Goal: Communication & Community: Answer question/provide support

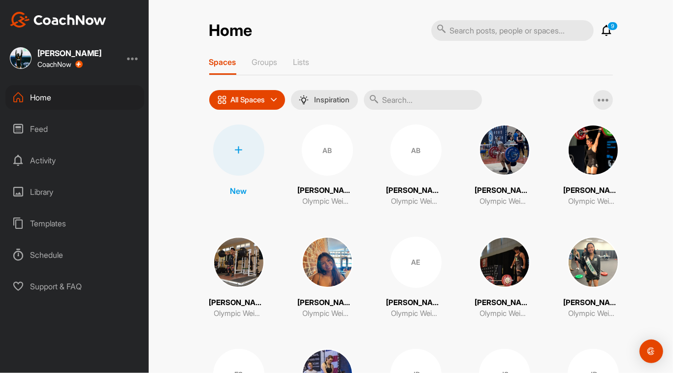
click at [263, 96] on p "All Spaces" at bounding box center [248, 100] width 34 height 8
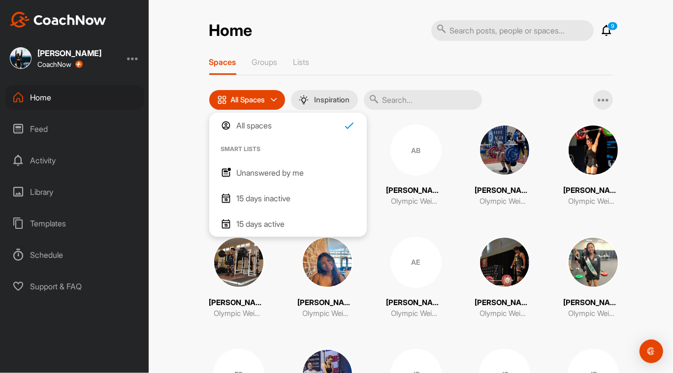
click at [265, 169] on p "Unanswered by me" at bounding box center [270, 173] width 67 height 12
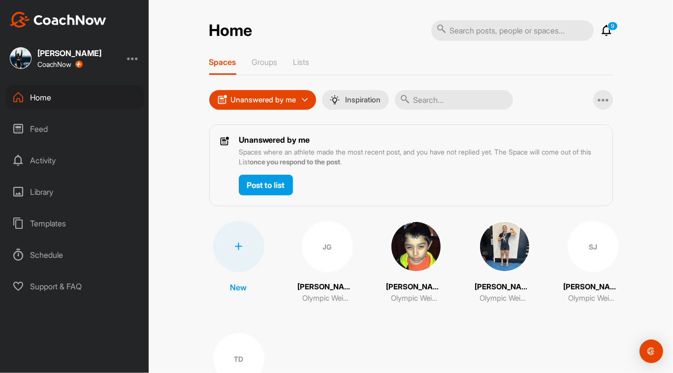
click at [325, 257] on div "JG" at bounding box center [327, 246] width 51 height 51
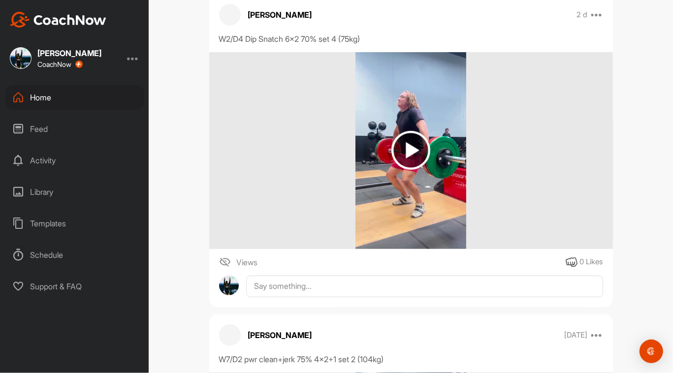
scroll to position [155, 0]
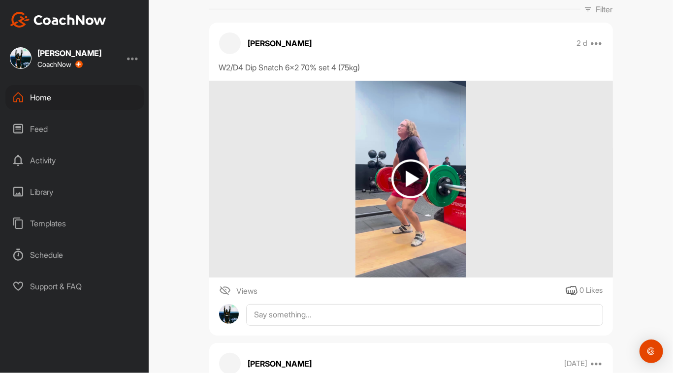
click at [409, 175] on img at bounding box center [410, 178] width 39 height 39
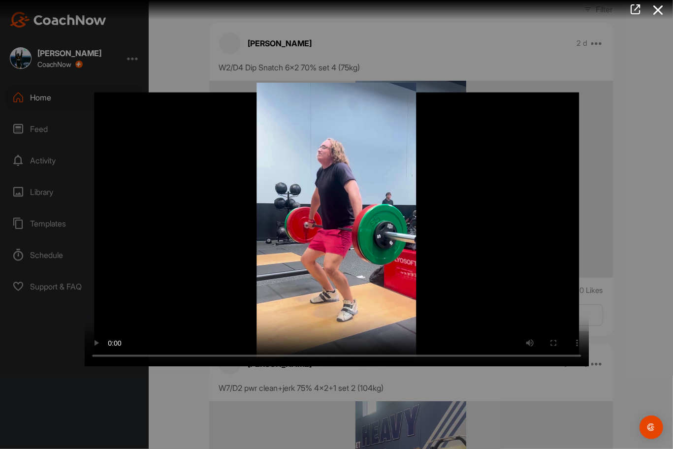
click at [543, 350] on video "Video Player" at bounding box center [336, 225] width 504 height 284
click at [519, 351] on video "Video Player" at bounding box center [336, 225] width 504 height 284
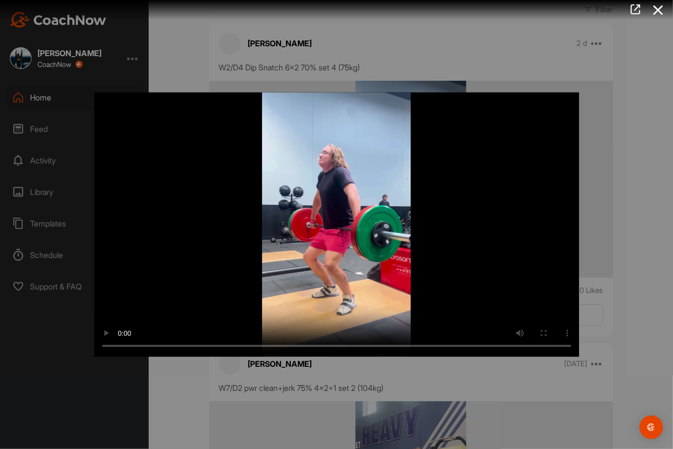
click at [557, 368] on div "Video Player is loading. Play Video Play Skip Backward Skip Forward Mute Curren…" at bounding box center [336, 224] width 673 height 449
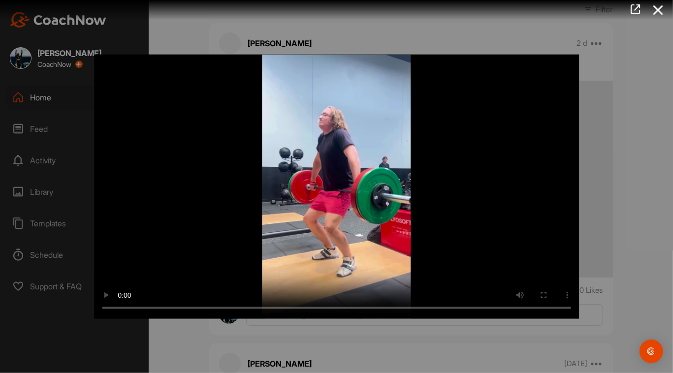
click at [421, 343] on div at bounding box center [336, 186] width 673 height 373
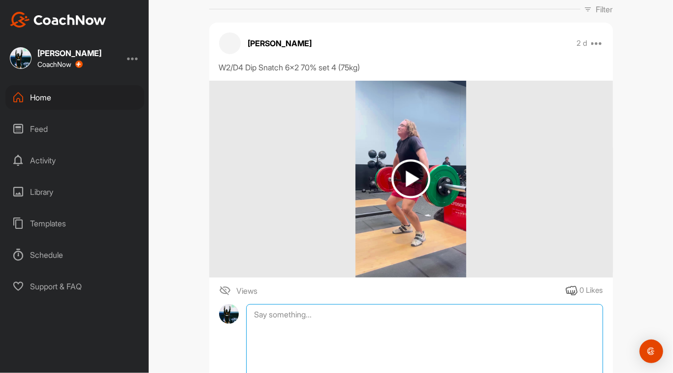
click at [340, 311] on textarea at bounding box center [424, 353] width 356 height 98
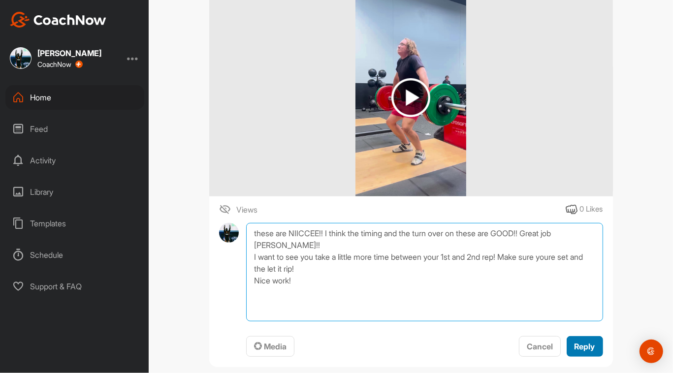
type textarea "these are NIICCEE!! I think the timing and the turn over on these are GOOD!! Gr…"
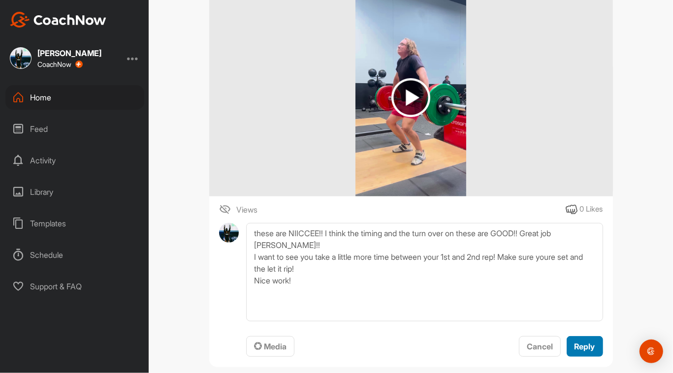
click at [593, 348] on button "Reply" at bounding box center [585, 346] width 36 height 21
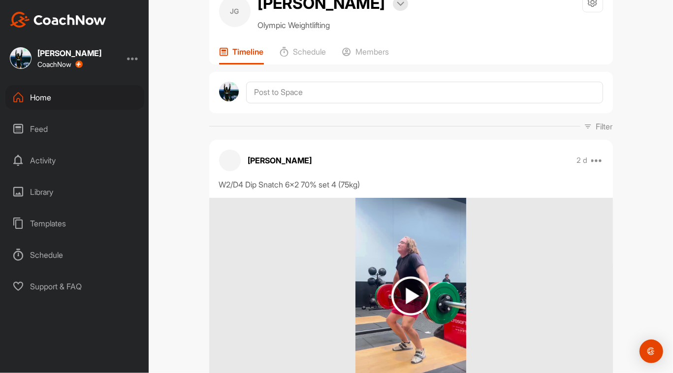
scroll to position [0, 0]
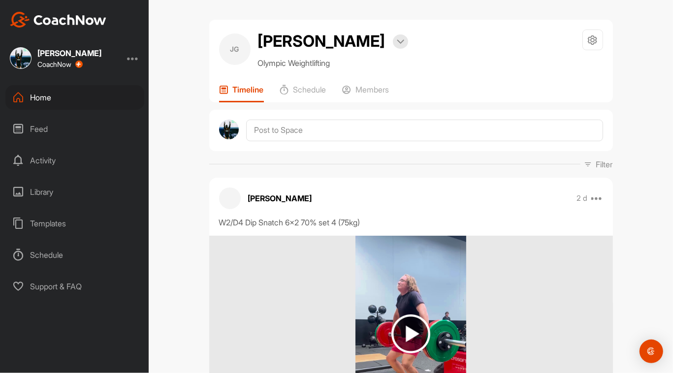
click at [38, 98] on div "Home" at bounding box center [74, 97] width 139 height 25
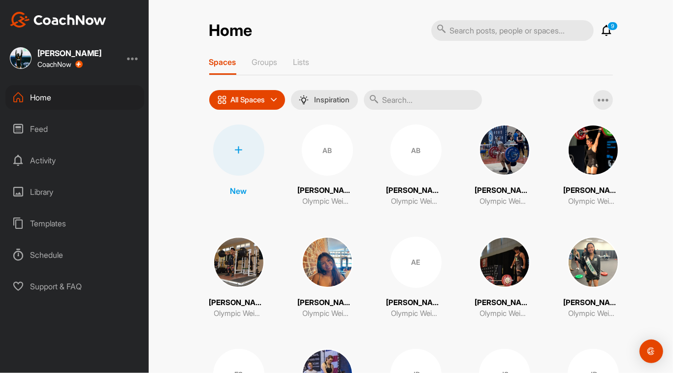
click at [278, 100] on div "All Spaces" at bounding box center [247, 100] width 76 height 20
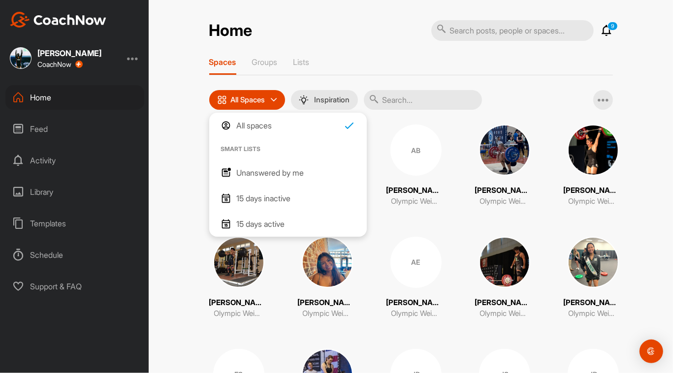
click at [281, 165] on div "Unanswered by me" at bounding box center [287, 173] width 157 height 26
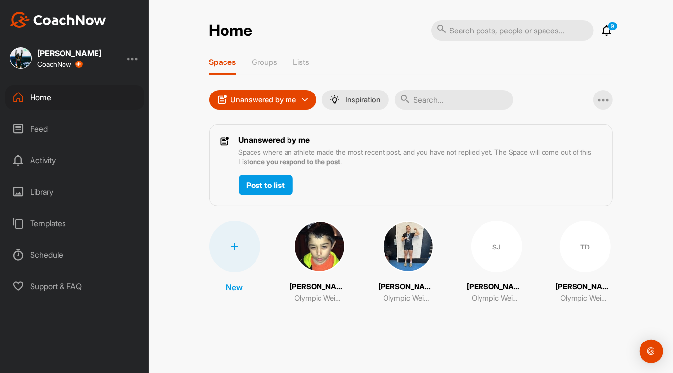
click at [324, 244] on img at bounding box center [319, 246] width 51 height 51
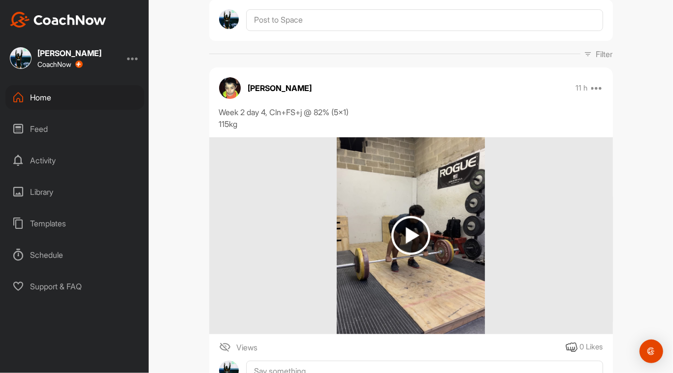
scroll to position [99, 0]
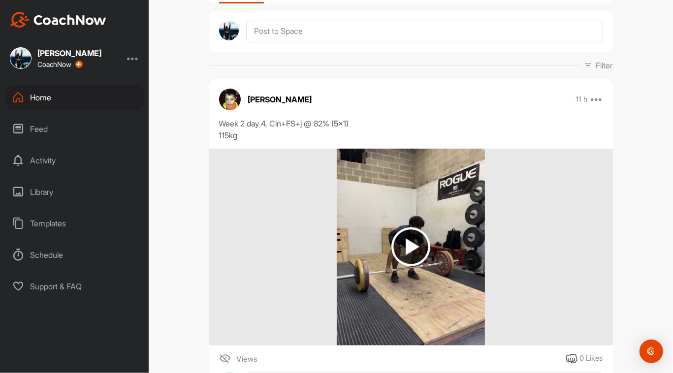
click at [403, 242] on img at bounding box center [410, 246] width 39 height 39
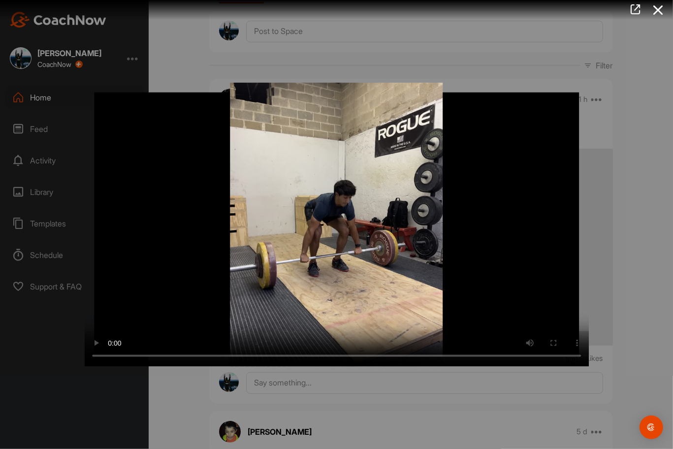
click at [546, 347] on video "Video Player" at bounding box center [336, 225] width 504 height 284
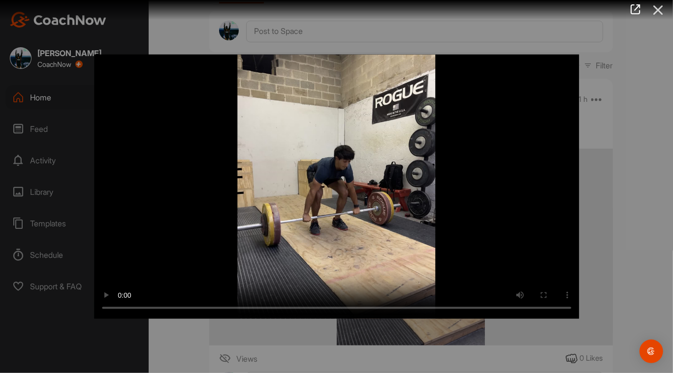
click at [663, 7] on icon at bounding box center [658, 10] width 23 height 18
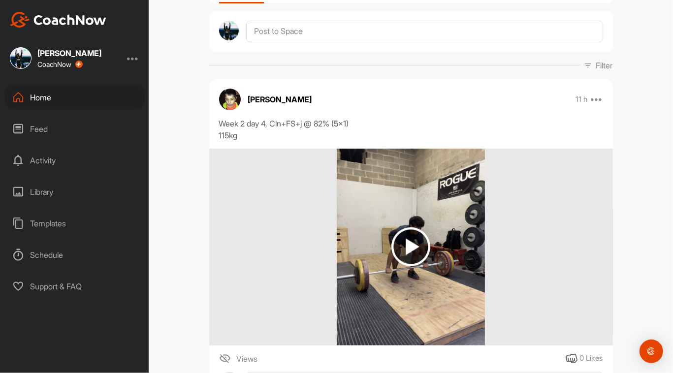
click at [38, 99] on div "Home" at bounding box center [74, 97] width 139 height 25
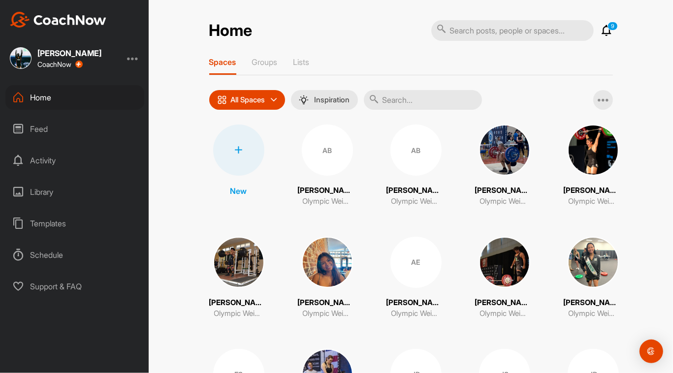
click at [284, 91] on div "All Spaces All spaces SMART LISTS Unanswered by me 15 days inactive 15 days act…" at bounding box center [283, 100] width 149 height 20
click at [275, 100] on icon at bounding box center [274, 100] width 6 height 6
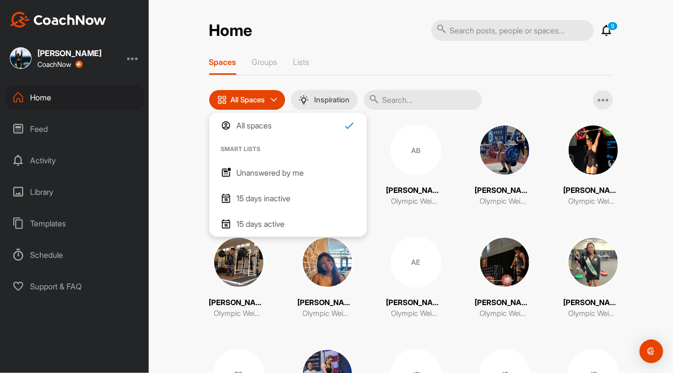
click at [275, 174] on p "Unanswered by me" at bounding box center [270, 173] width 67 height 12
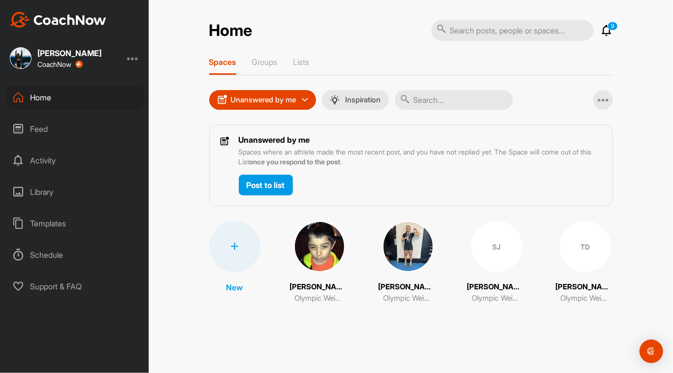
click at [416, 252] on img at bounding box center [407, 246] width 51 height 51
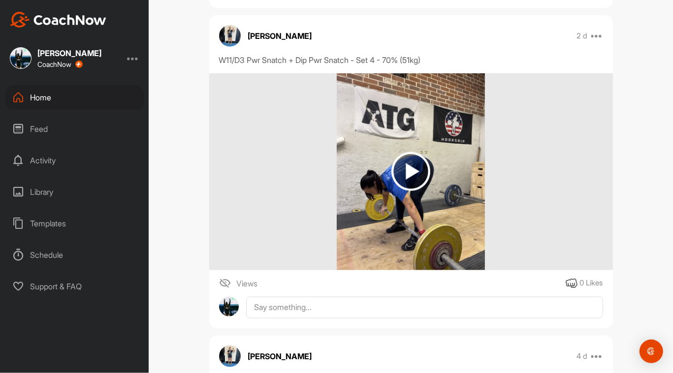
scroll to position [468, 0]
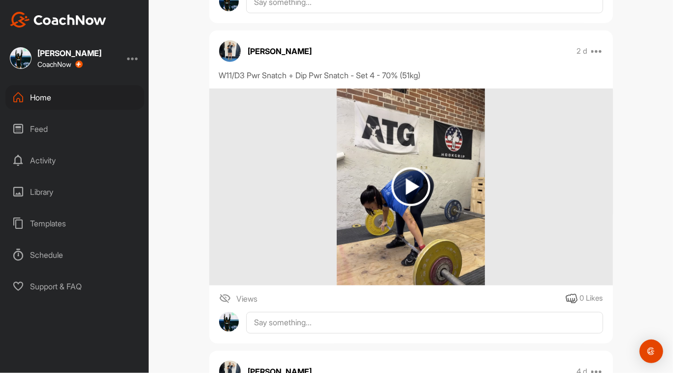
click at [409, 182] on img at bounding box center [410, 186] width 39 height 39
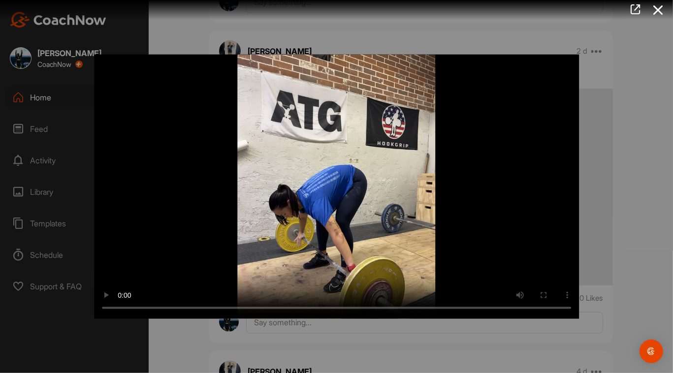
click at [621, 163] on div at bounding box center [336, 186] width 673 height 373
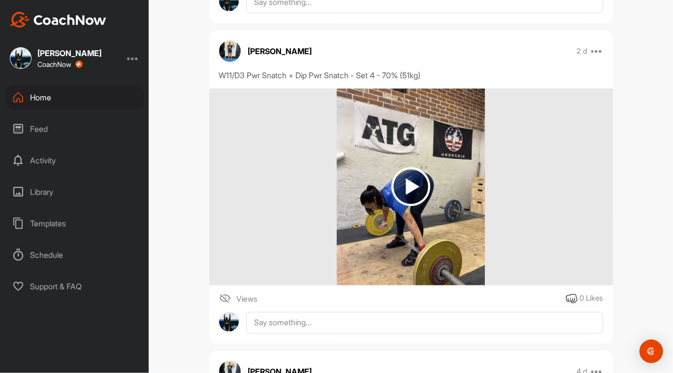
click at [412, 190] on img at bounding box center [410, 186] width 39 height 39
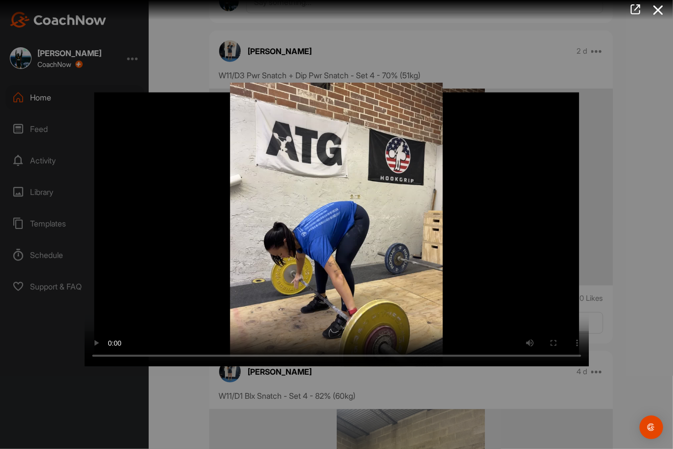
drag, startPoint x: 545, startPoint y: 344, endPoint x: 491, endPoint y: 342, distance: 53.7
click at [491, 342] on video "Video Player" at bounding box center [336, 225] width 504 height 284
click at [478, 269] on video "Video Player" at bounding box center [336, 225] width 504 height 284
click at [508, 313] on video "Video Player" at bounding box center [336, 225] width 504 height 284
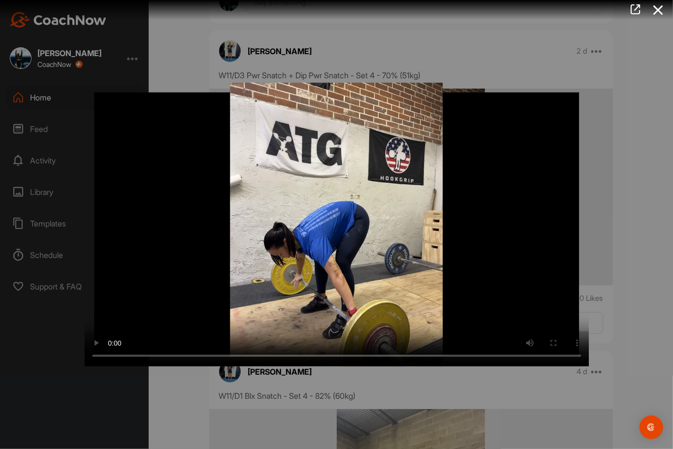
click at [504, 315] on video "Video Player" at bounding box center [336, 225] width 504 height 284
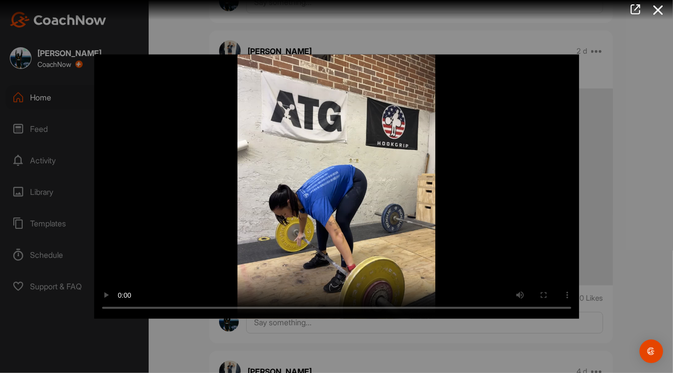
click at [429, 354] on div at bounding box center [336, 186] width 673 height 373
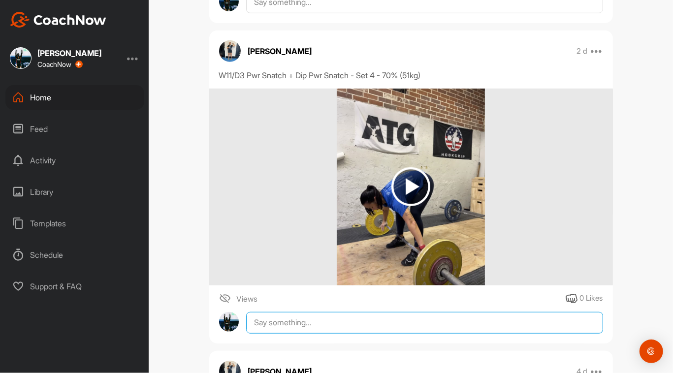
click at [347, 314] on textarea at bounding box center [424, 323] width 356 height 22
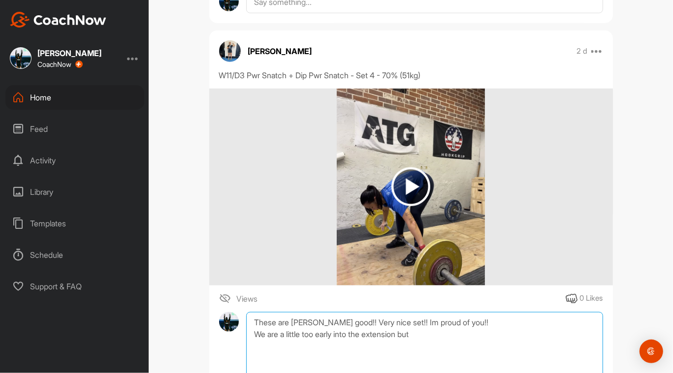
click at [431, 336] on textarea "These are soo good!! Very nice set!! Im proud of you!! We are a little too earl…" at bounding box center [424, 361] width 356 height 98
click at [433, 335] on textarea "These are soo good!! Very nice set!! Im proud of you!! We are a little too earl…" at bounding box center [424, 361] width 356 height 98
click at [501, 350] on textarea "These are soo good!! Very nice set!! Im proud of you!! We are a little too earl…" at bounding box center [424, 361] width 356 height 98
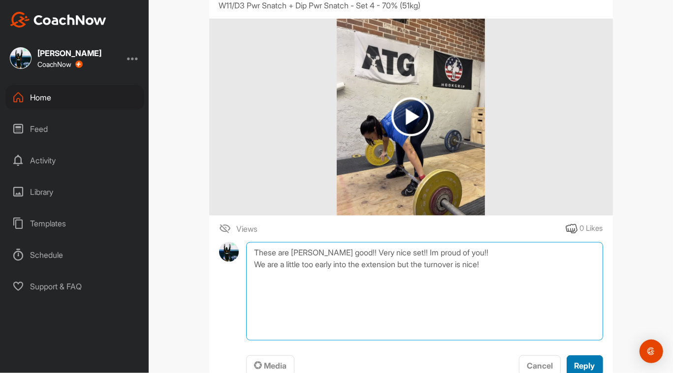
type textarea "These are soo good!! Very nice set!! Im proud of you!! We are a little too earl…"
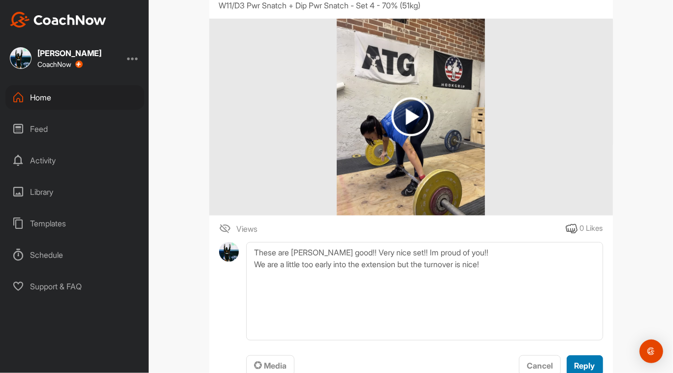
click at [597, 364] on button "Reply" at bounding box center [585, 365] width 36 height 21
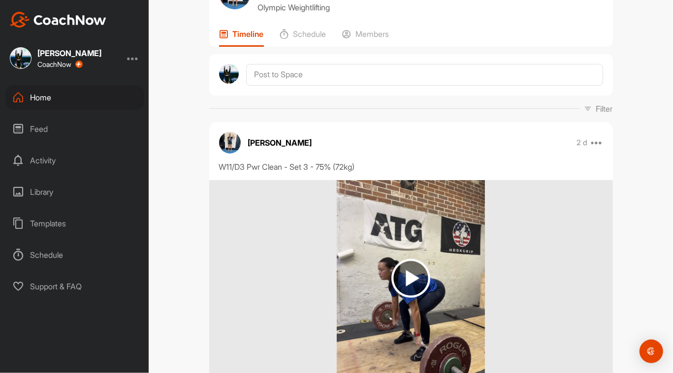
scroll to position [72, 0]
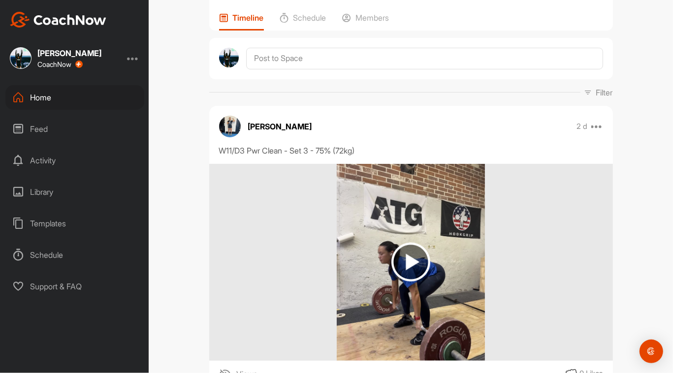
click at [409, 258] on img at bounding box center [410, 262] width 39 height 39
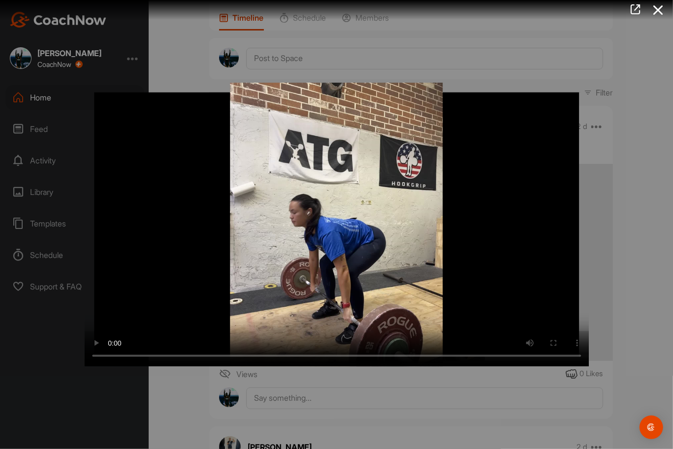
click at [547, 344] on video "Video Player" at bounding box center [336, 225] width 504 height 284
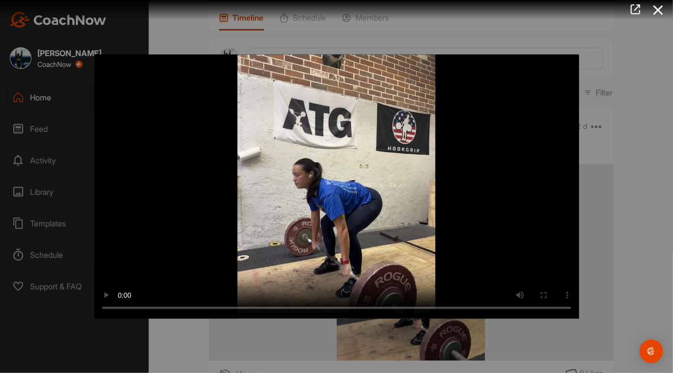
click at [480, 345] on div at bounding box center [336, 186] width 673 height 373
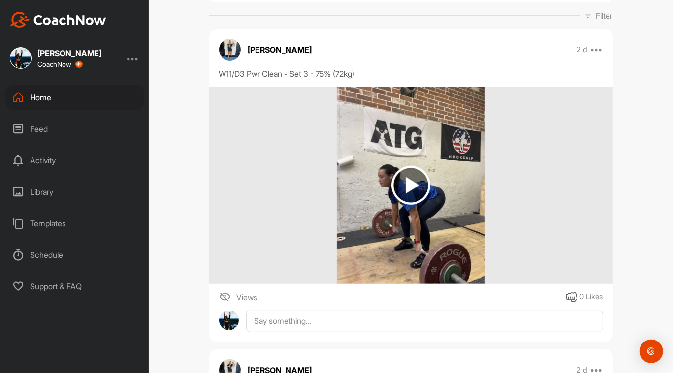
scroll to position [147, 0]
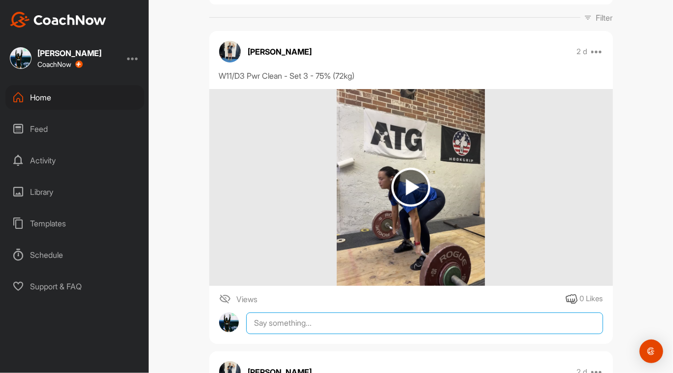
click at [334, 319] on textarea at bounding box center [424, 324] width 356 height 22
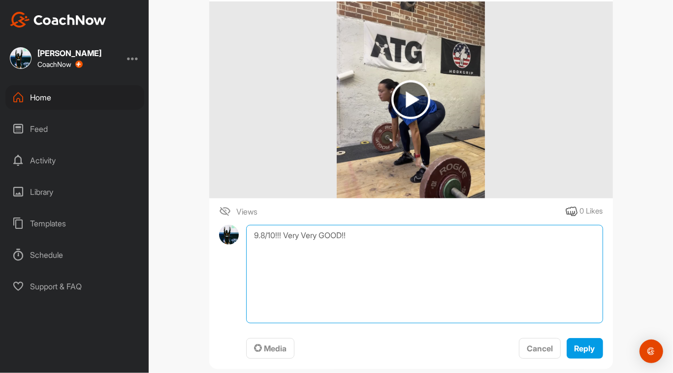
type textarea "9.8/10!!! Very Very GOOD!!"
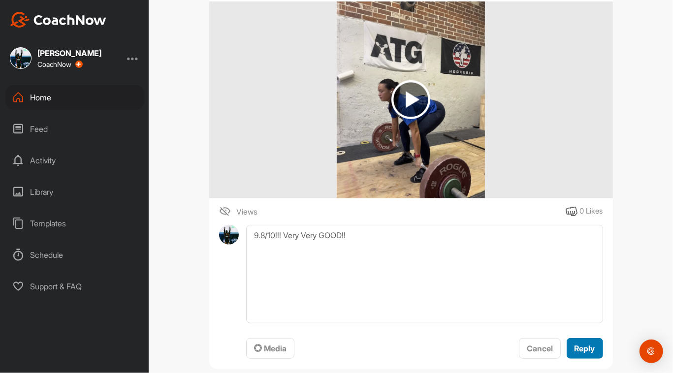
click at [590, 352] on span "Reply" at bounding box center [584, 349] width 21 height 10
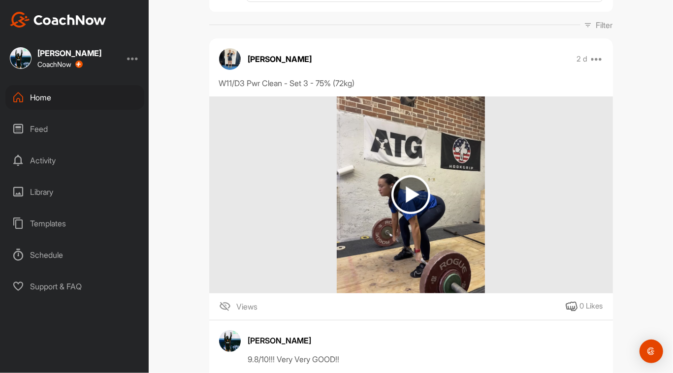
scroll to position [0, 0]
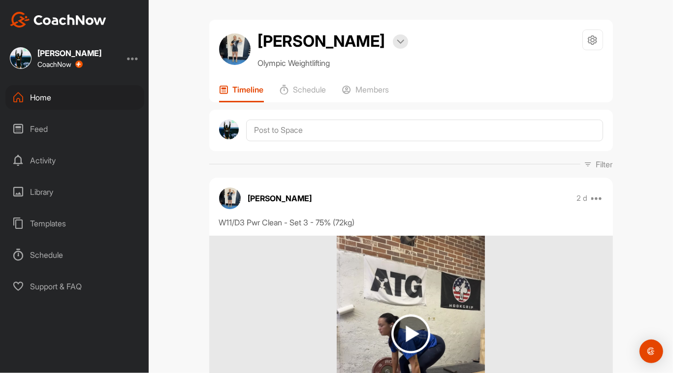
drag, startPoint x: 263, startPoint y: 270, endPoint x: 43, endPoint y: 95, distance: 280.3
click at [43, 95] on div "Home" at bounding box center [74, 97] width 139 height 25
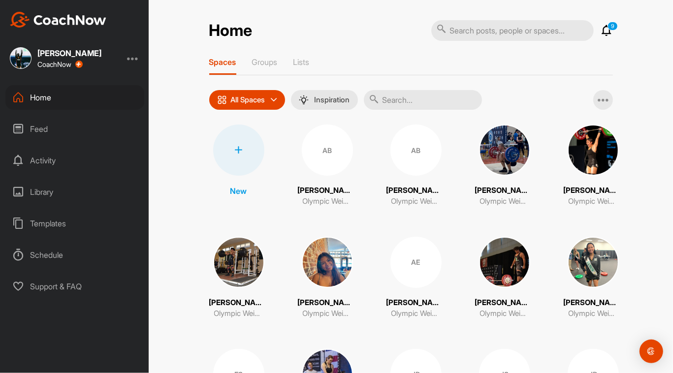
click at [269, 100] on div "All Spaces" at bounding box center [247, 100] width 76 height 20
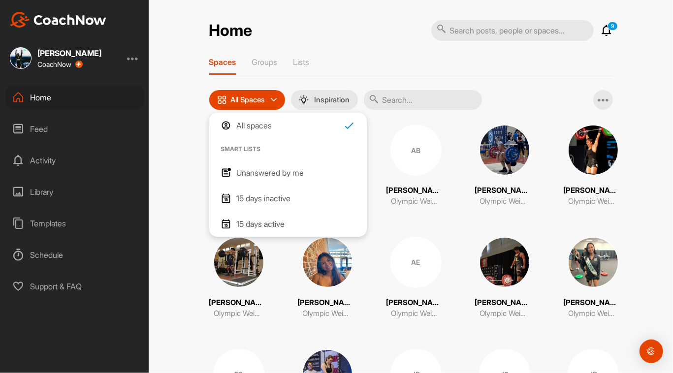
click at [264, 170] on p "Unanswered by me" at bounding box center [270, 173] width 67 height 12
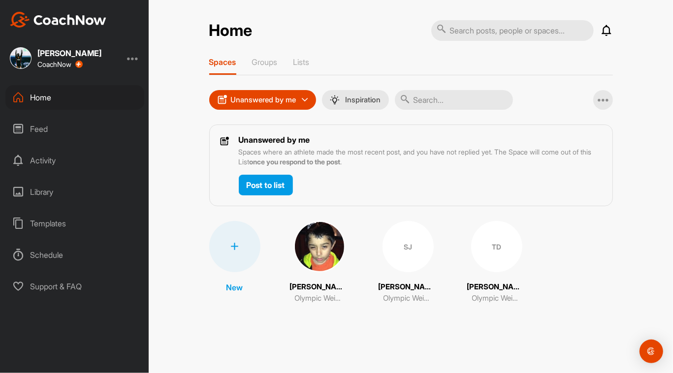
click at [322, 244] on img at bounding box center [319, 246] width 51 height 51
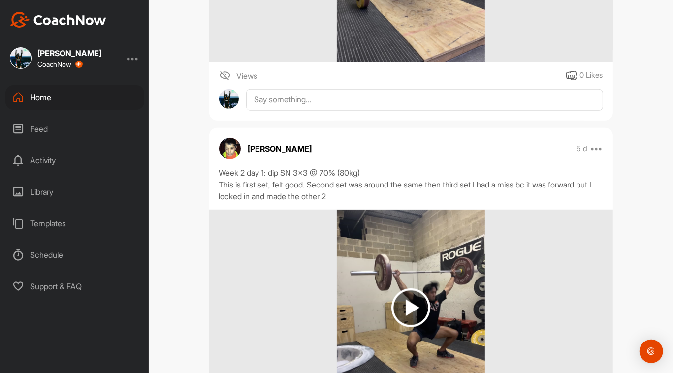
scroll to position [291, 0]
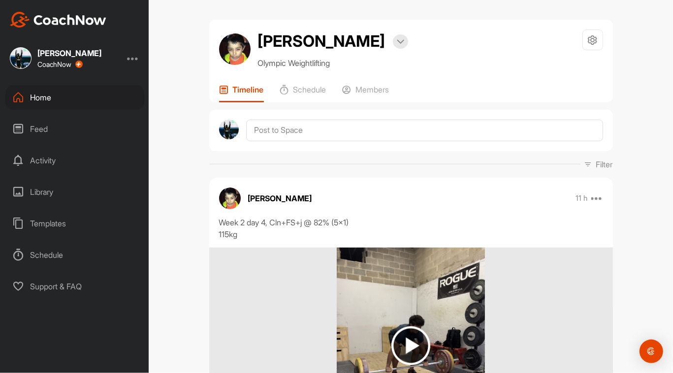
click at [50, 94] on div "Home" at bounding box center [74, 97] width 139 height 25
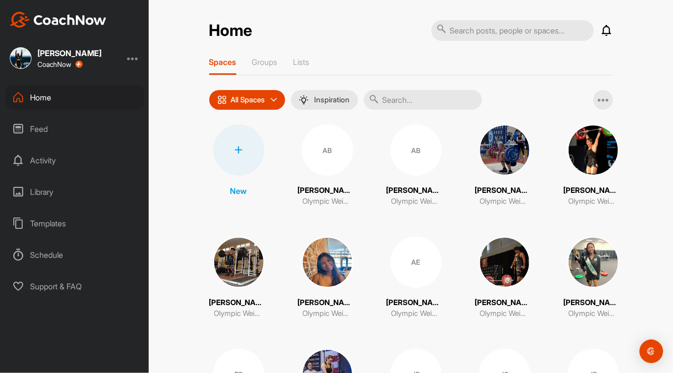
click at [269, 93] on div "All Spaces" at bounding box center [247, 100] width 76 height 20
click at [279, 98] on div "All Spaces" at bounding box center [247, 100] width 76 height 20
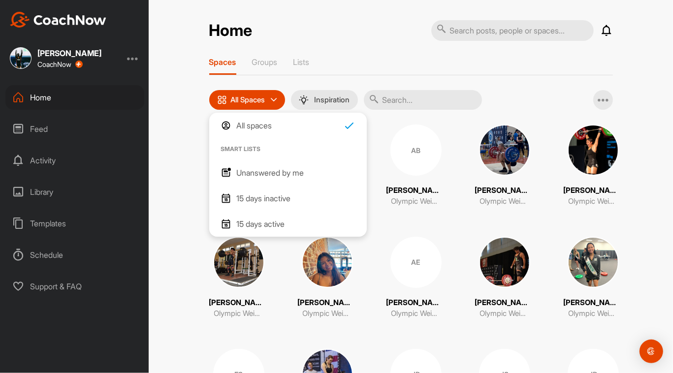
click at [279, 174] on p "Unanswered by me" at bounding box center [270, 173] width 67 height 12
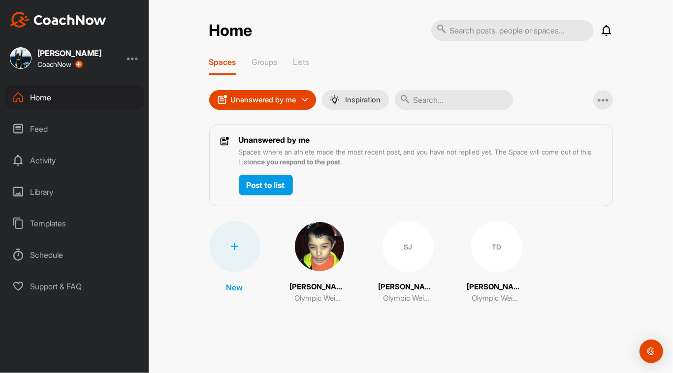
click at [397, 259] on div "SJ" at bounding box center [407, 246] width 51 height 51
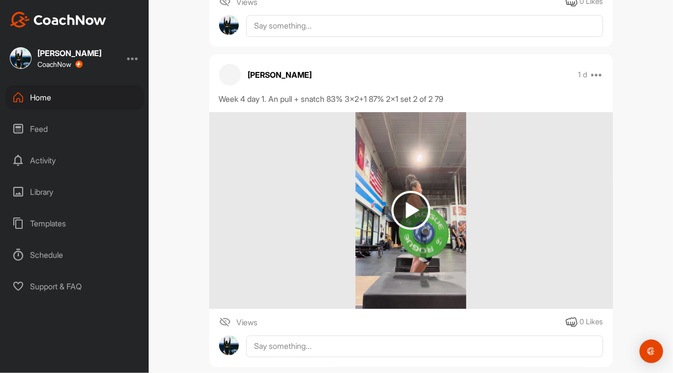
scroll to position [449, 0]
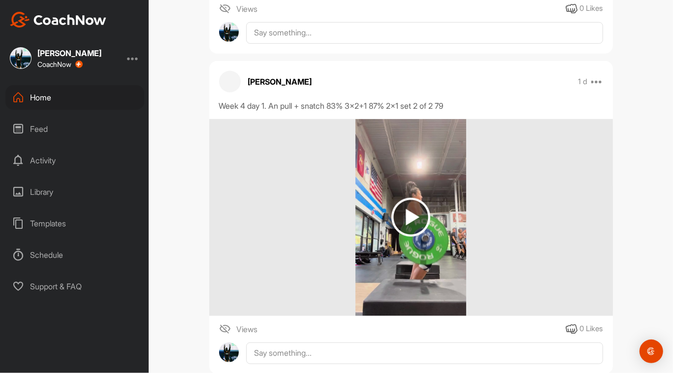
click at [411, 215] on img at bounding box center [410, 217] width 39 height 39
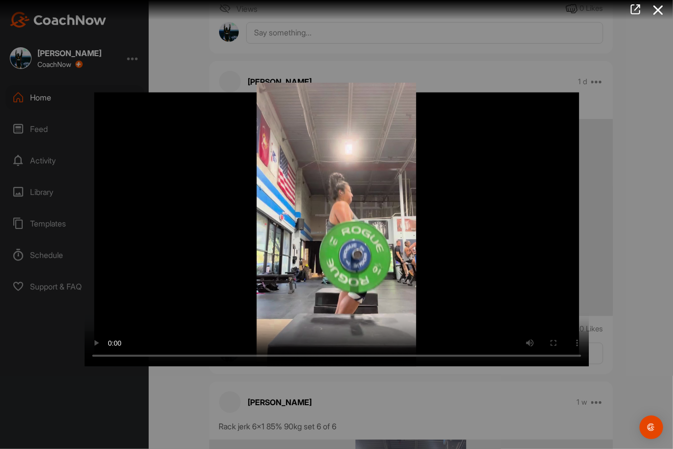
click at [545, 350] on video "Video Player" at bounding box center [336, 225] width 504 height 284
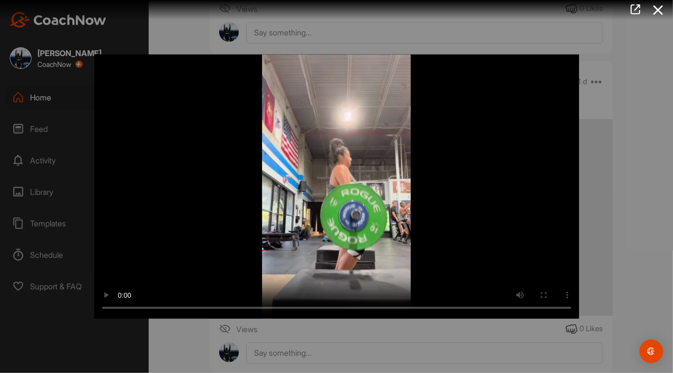
click at [418, 328] on div at bounding box center [336, 186] width 673 height 373
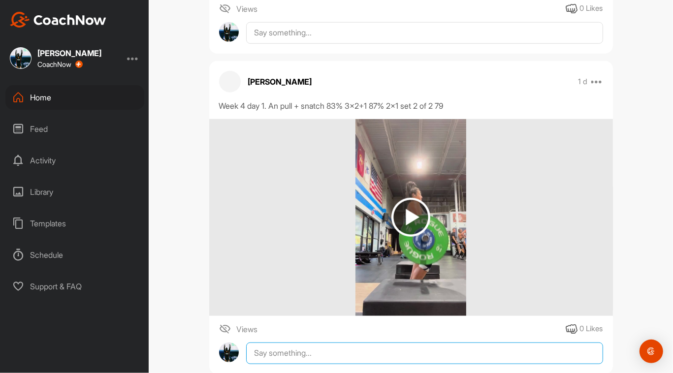
click at [354, 353] on textarea at bounding box center [424, 354] width 356 height 22
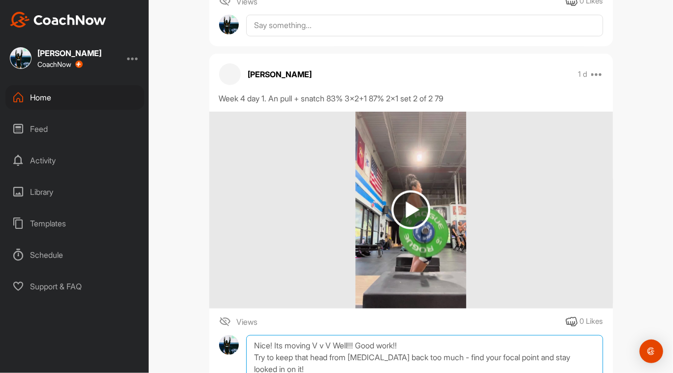
scroll to position [468, 0]
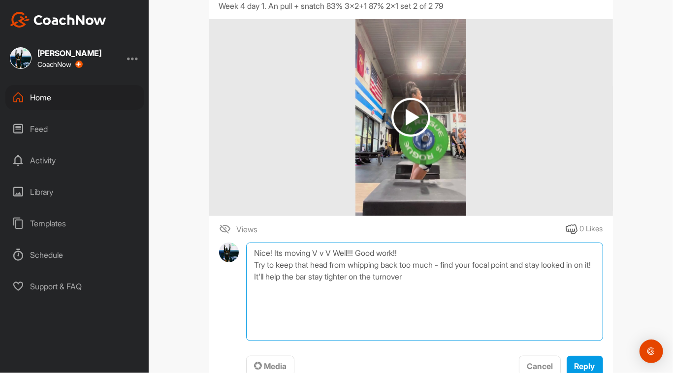
type textarea "Nice! Its moving V v V Well!!! Good work!! Try to keep that head from whipping …"
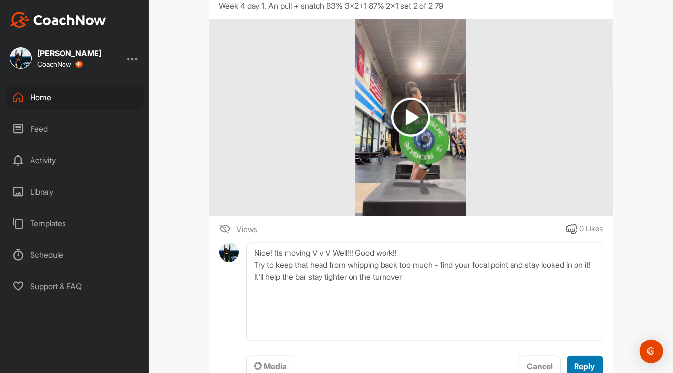
click at [585, 367] on span "Reply" at bounding box center [584, 366] width 21 height 10
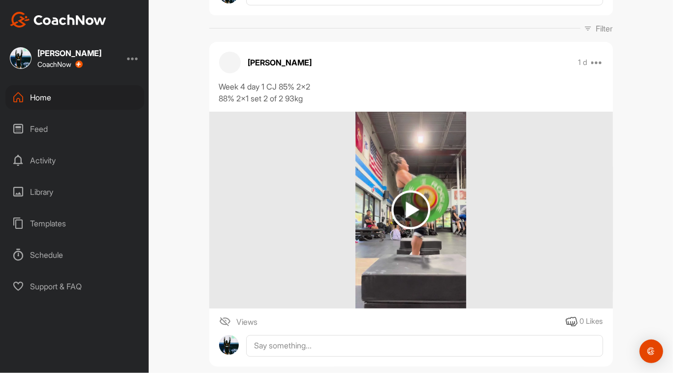
scroll to position [137, 0]
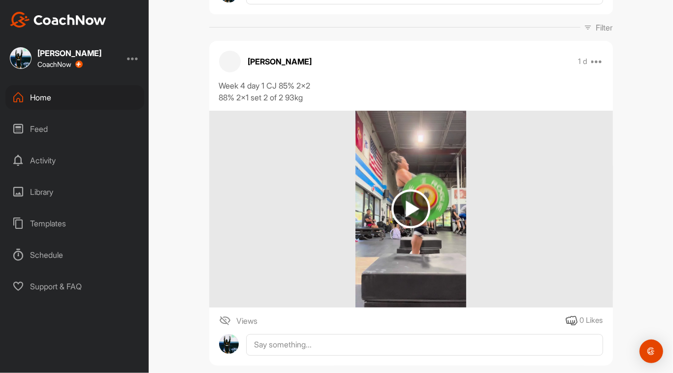
click at [408, 198] on img at bounding box center [410, 208] width 39 height 39
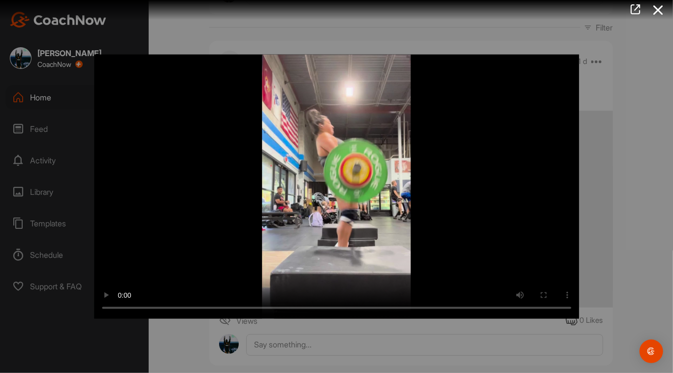
click at [611, 263] on div at bounding box center [336, 186] width 673 height 373
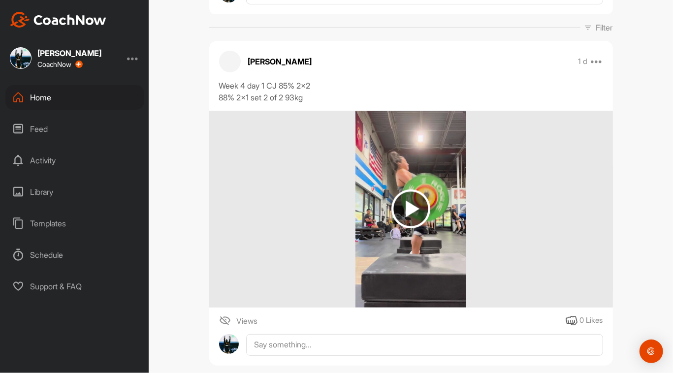
click at [418, 212] on img at bounding box center [410, 208] width 39 height 39
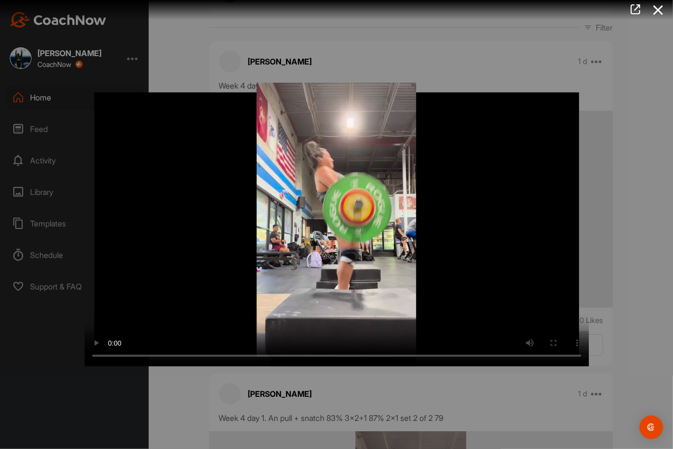
click at [431, 280] on video "Video Player" at bounding box center [336, 225] width 504 height 284
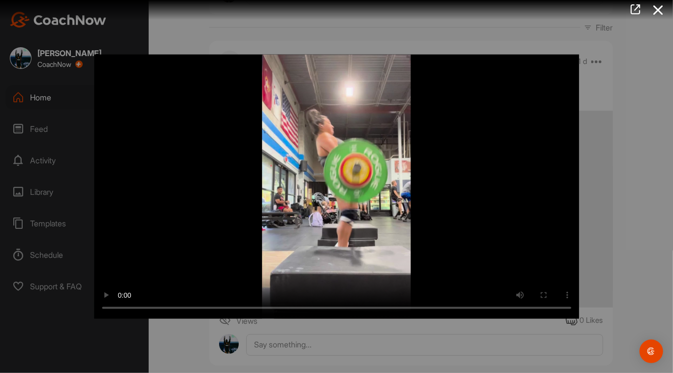
click at [349, 333] on div at bounding box center [336, 186] width 673 height 373
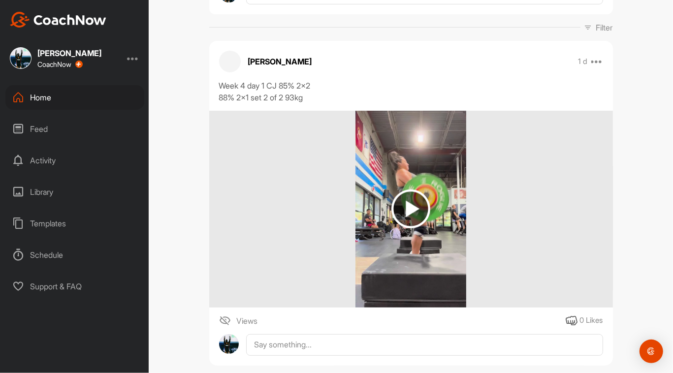
click at [328, 359] on div "Sasha Jarquin 1 d Pin to top Report Delete Week 4 day 1 CJ 85% 2x2 88% 2x1 set …" at bounding box center [411, 203] width 404 height 325
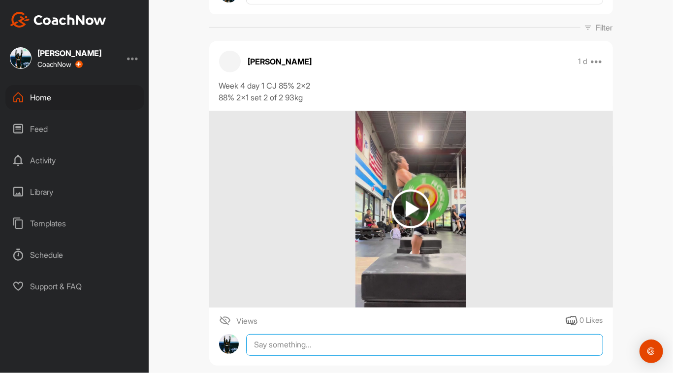
click at [326, 354] on textarea at bounding box center [424, 345] width 356 height 22
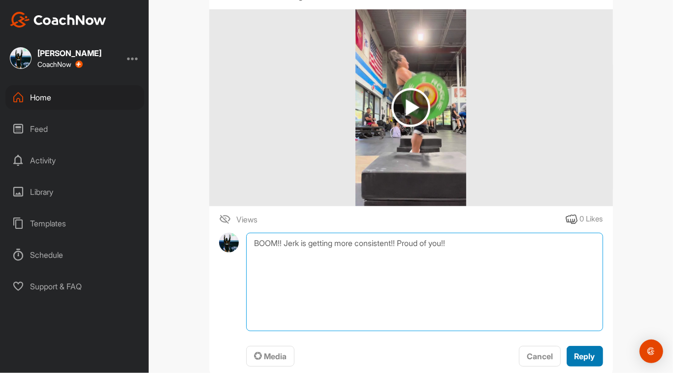
type textarea "BOOM!! Jerk is getting more consistent!! Proud of you!!"
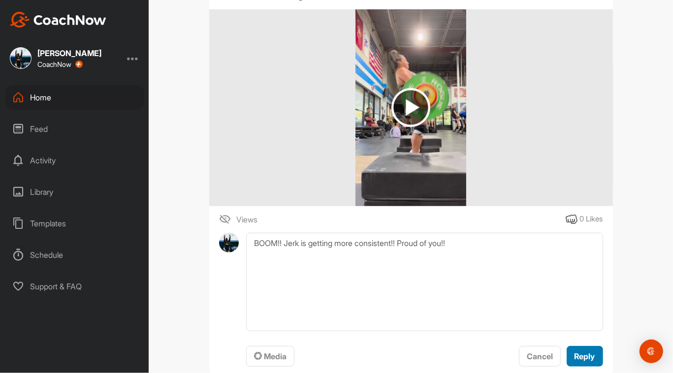
click at [591, 353] on span "Reply" at bounding box center [584, 356] width 21 height 10
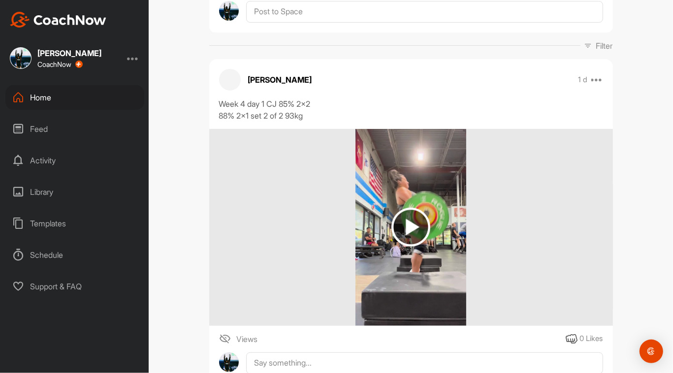
scroll to position [0, 0]
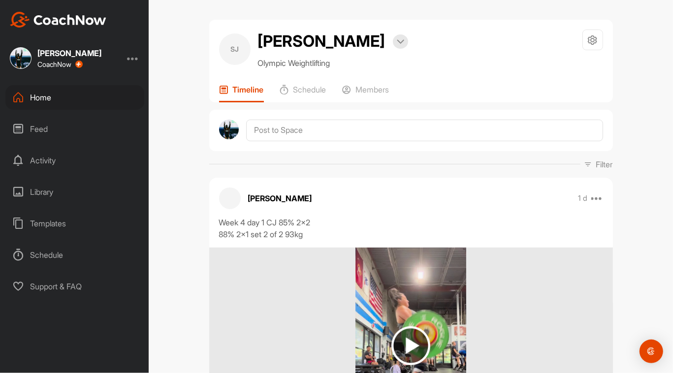
click at [75, 94] on div "Home" at bounding box center [74, 97] width 139 height 25
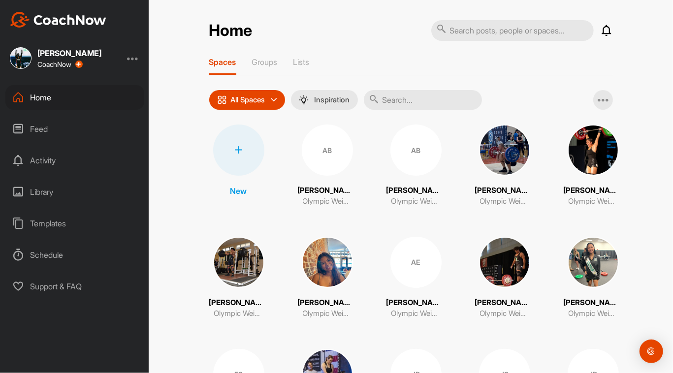
click at [253, 103] on p "All Spaces" at bounding box center [248, 100] width 34 height 8
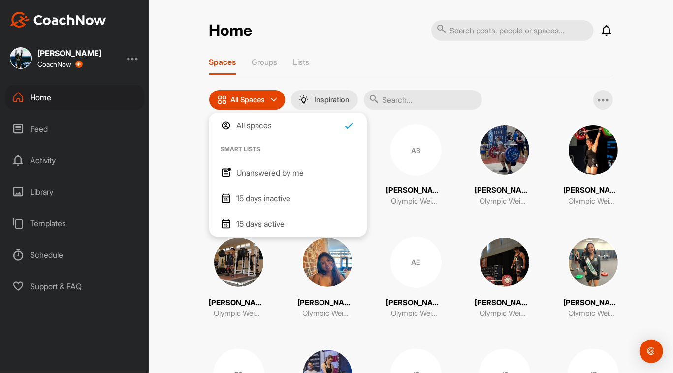
click at [264, 172] on p "Unanswered by me" at bounding box center [270, 173] width 67 height 12
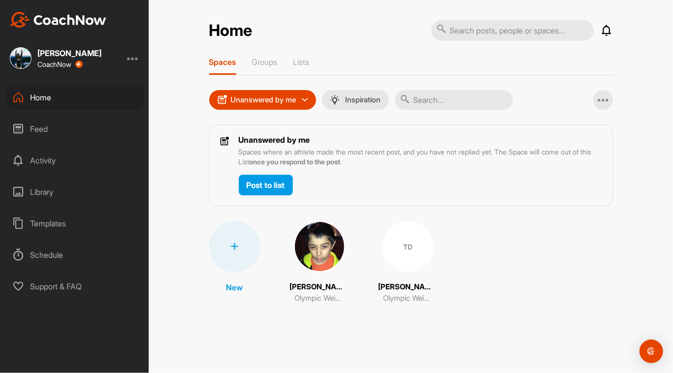
click at [397, 256] on div "TD" at bounding box center [407, 246] width 51 height 51
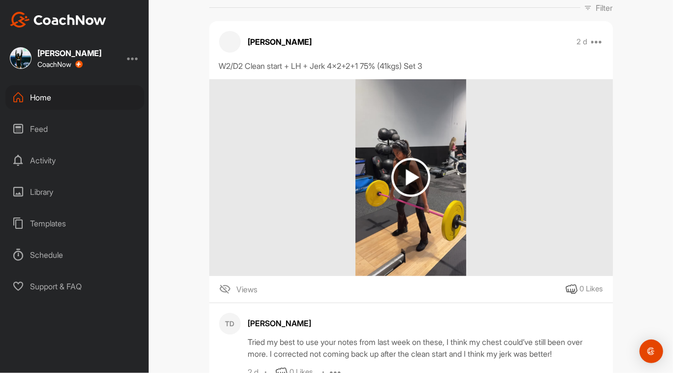
scroll to position [126, 0]
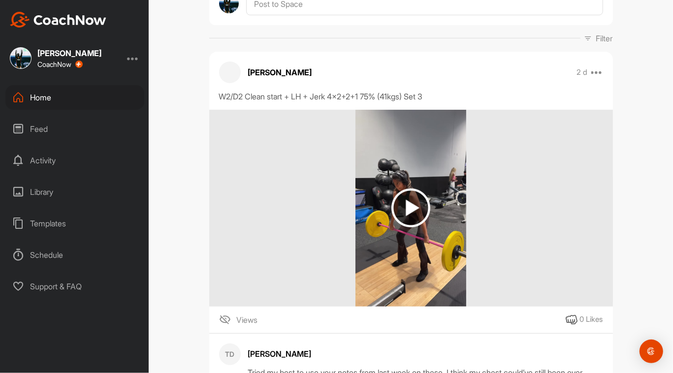
click at [404, 202] on img at bounding box center [410, 208] width 39 height 39
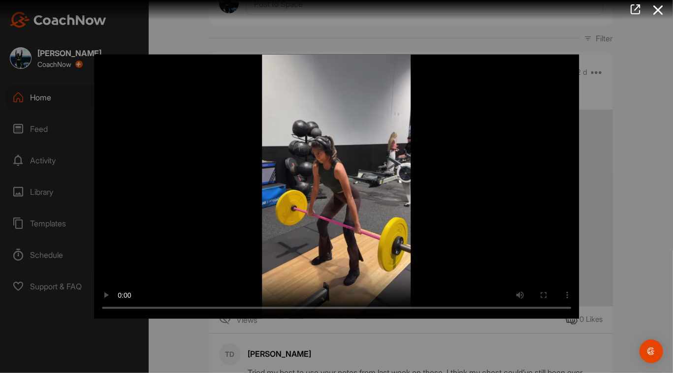
click at [323, 183] on video "Video Player" at bounding box center [336, 187] width 485 height 264
click at [606, 215] on div at bounding box center [336, 186] width 673 height 373
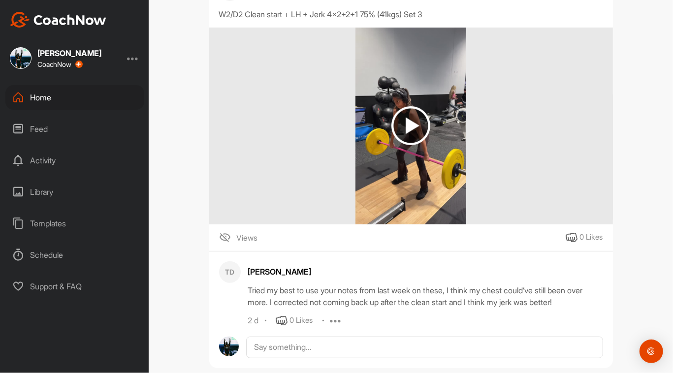
scroll to position [220, 0]
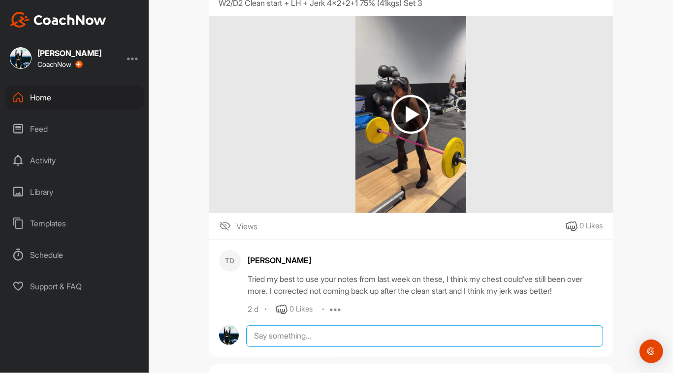
click at [290, 336] on textarea at bounding box center [424, 336] width 356 height 22
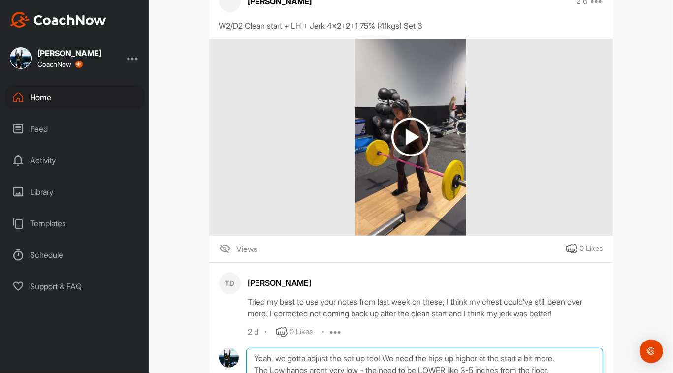
scroll to position [197, 0]
type textarea "Yeah, we gotta adjust the set up too! We need the hips up higher at the start a…"
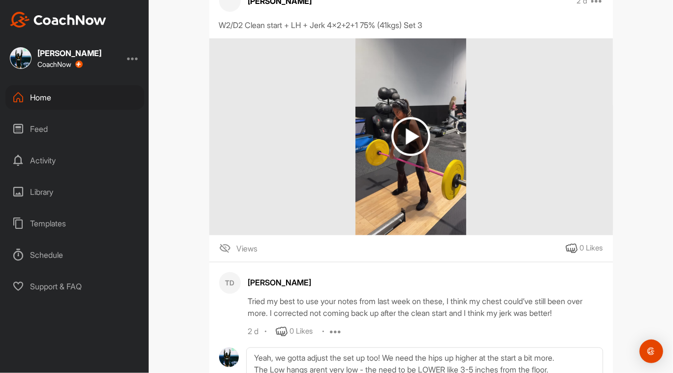
click at [413, 153] on img at bounding box center [410, 136] width 39 height 39
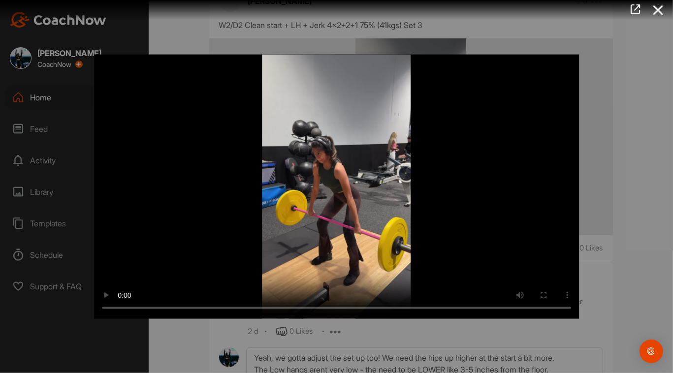
scroll to position [524, 0]
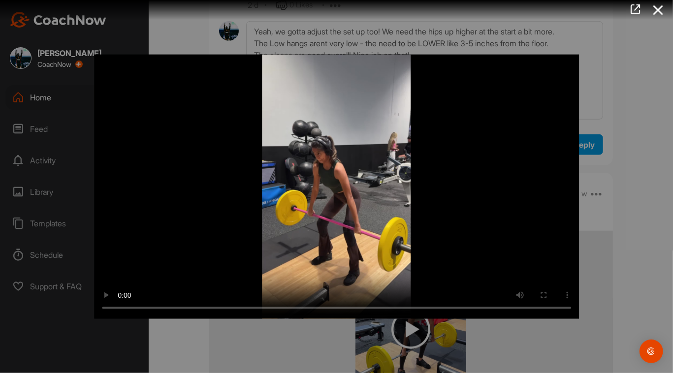
click at [337, 248] on video "Video Player" at bounding box center [336, 187] width 485 height 264
click at [616, 270] on div at bounding box center [336, 186] width 673 height 373
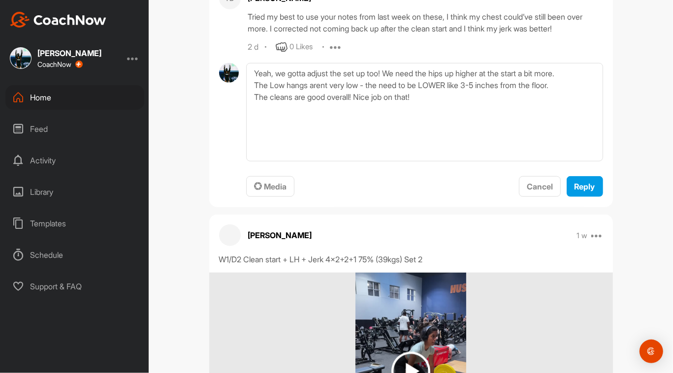
scroll to position [482, 0]
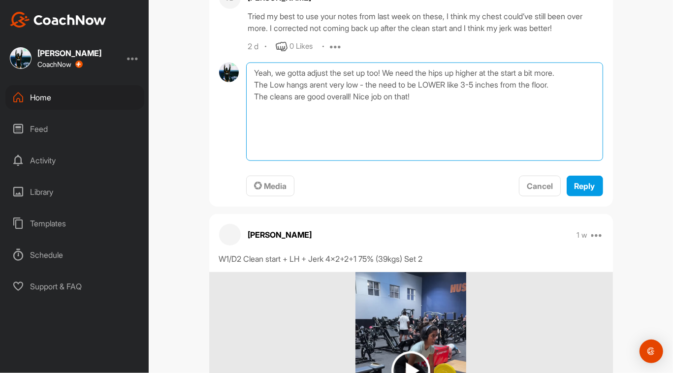
click at [434, 97] on textarea "Yeah, we gotta adjust the set up too! We need the hips up higher at the start a…" at bounding box center [424, 112] width 356 height 98
type textarea "Yeah, we gotta adjust the set up too! We need the hips up higher at the start a…"
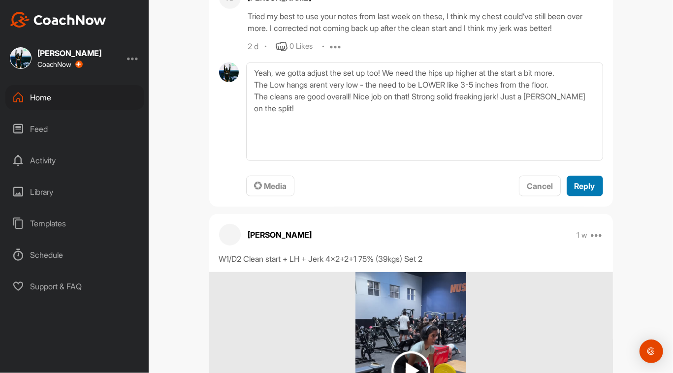
click at [594, 184] on button "Reply" at bounding box center [585, 186] width 36 height 21
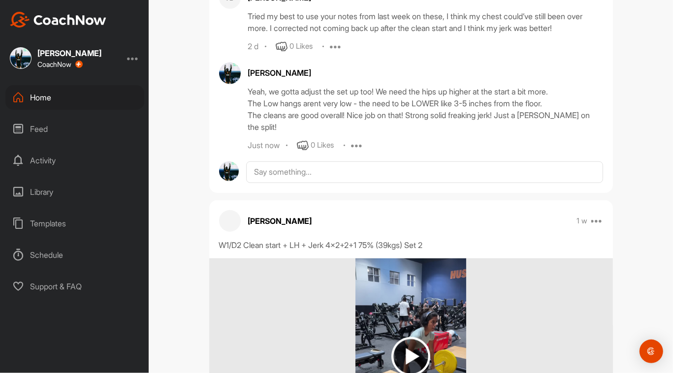
click at [31, 95] on div "Home" at bounding box center [74, 97] width 139 height 25
